Goal: Find specific page/section: Find specific page/section

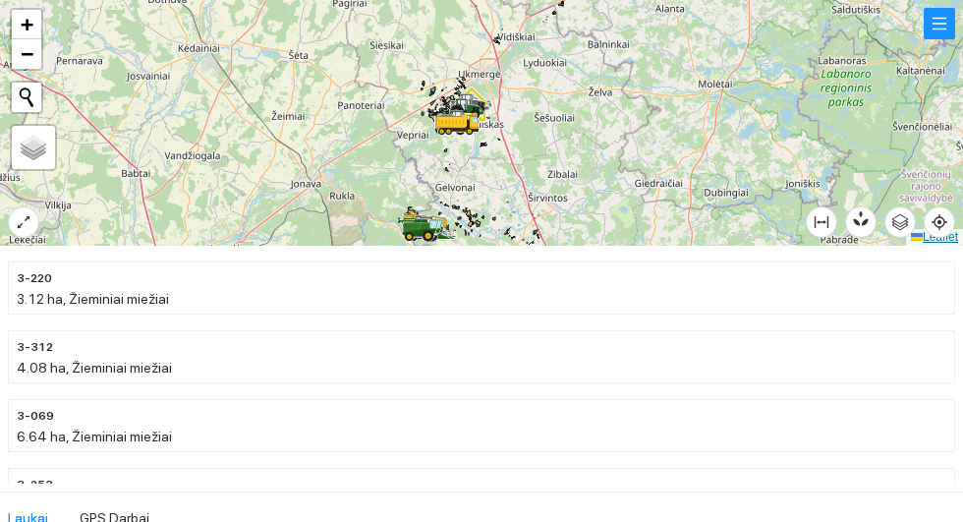
click at [952, 233] on link "Leaflet" at bounding box center [934, 237] width 47 height 14
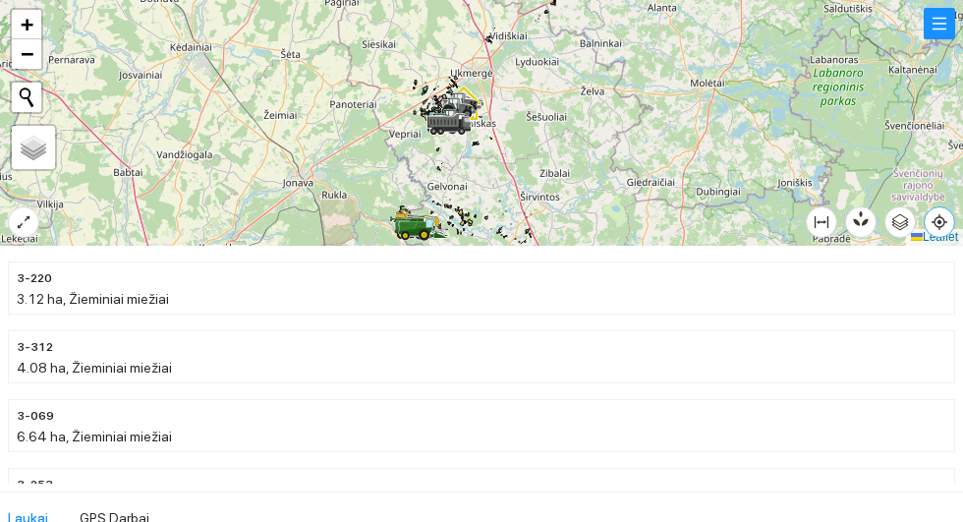
click at [941, 224] on icon "aim" at bounding box center [940, 222] width 4 height 4
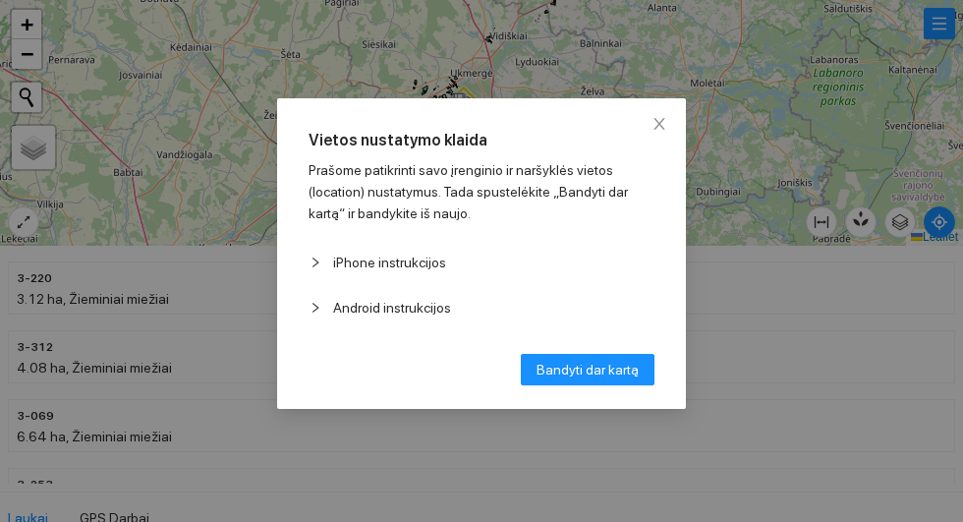
click at [628, 130] on span "Vietos nustatymo klaida" at bounding box center [482, 141] width 346 height 22
click at [633, 144] on span "Vietos nustatymo klaida" at bounding box center [482, 141] width 346 height 22
click at [664, 121] on icon "close" at bounding box center [659, 124] width 11 height 12
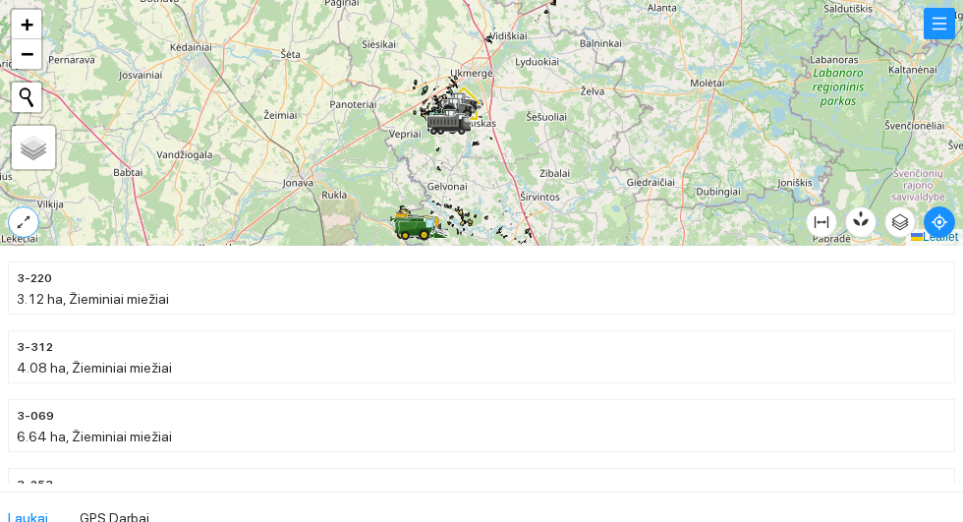
click at [25, 219] on icon "expand-alt" at bounding box center [24, 222] width 16 height 16
